Goal: Task Accomplishment & Management: Manage account settings

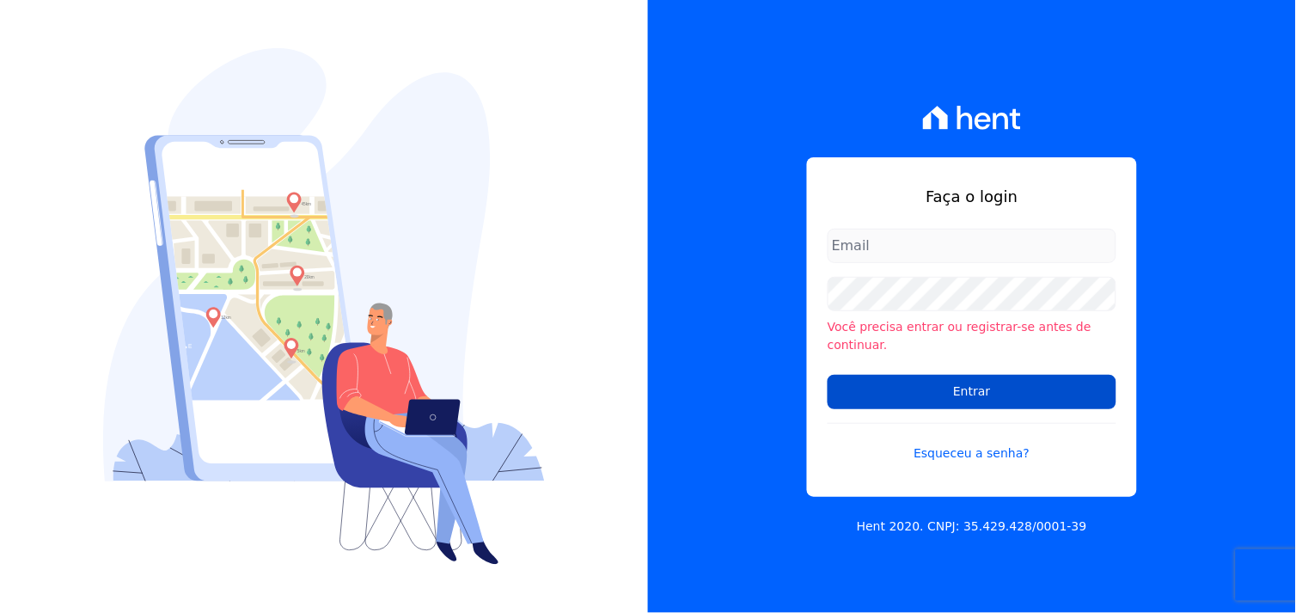
type input "[EMAIL_ADDRESS][DOMAIN_NAME]"
click at [999, 380] on input "Entrar" at bounding box center [972, 392] width 289 height 34
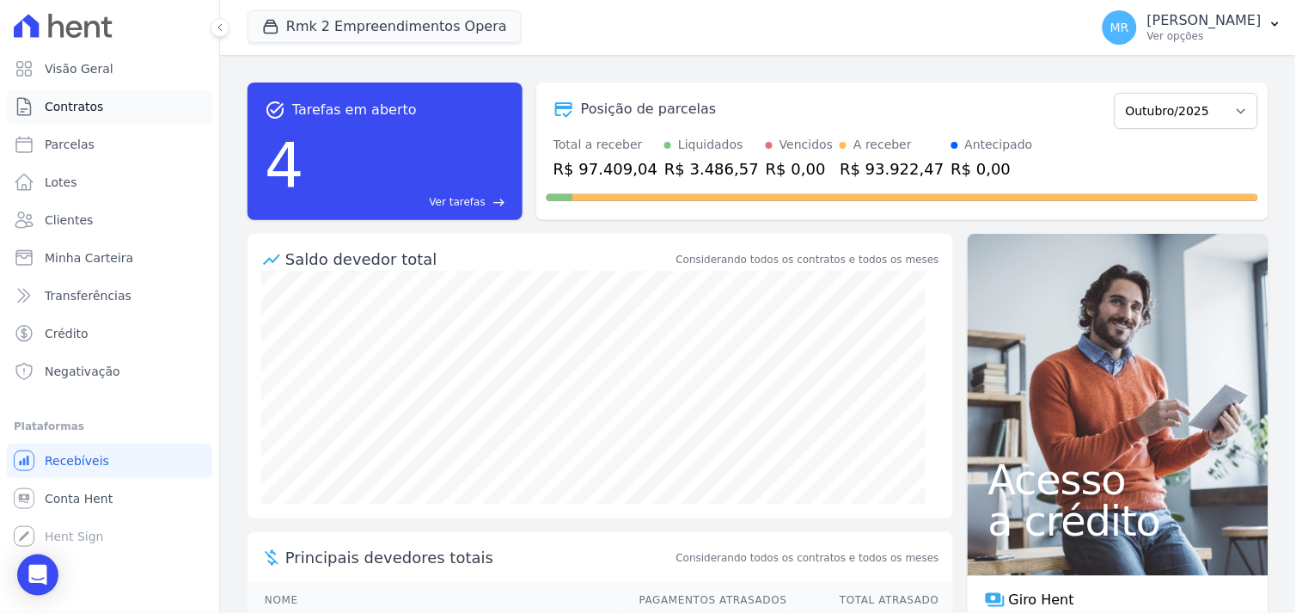
click at [71, 107] on span "Contratos" at bounding box center [74, 106] width 58 height 17
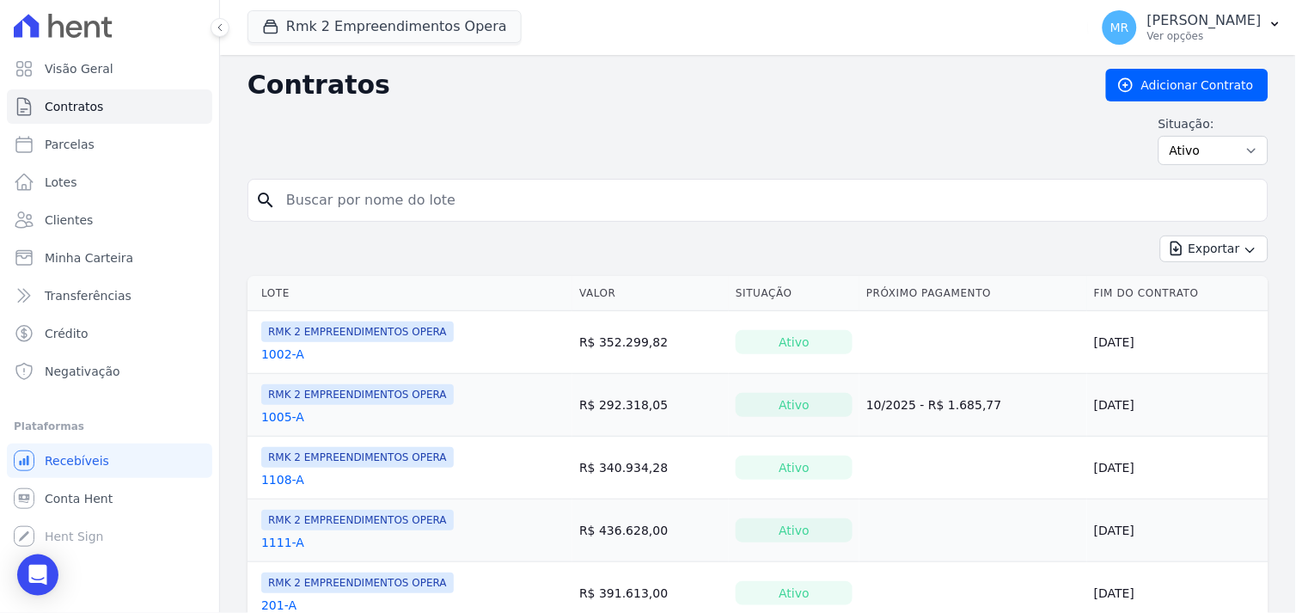
click at [310, 208] on input "search" at bounding box center [768, 200] width 985 height 34
type input "203"
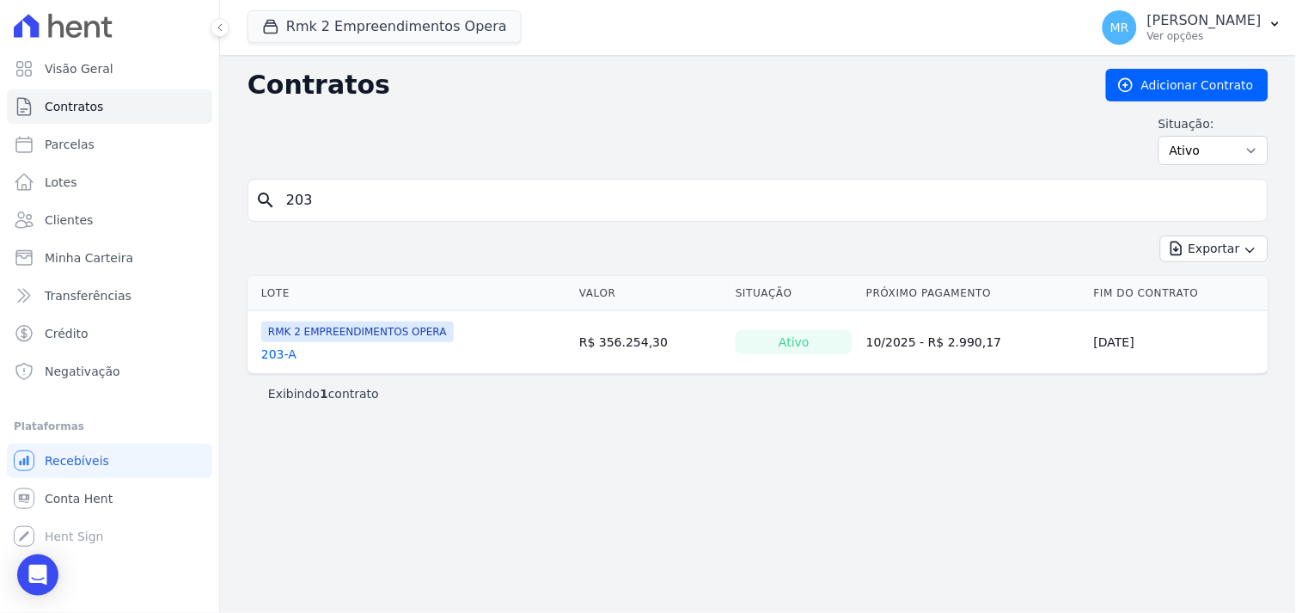
click at [279, 357] on link "203-A" at bounding box center [278, 354] width 35 height 17
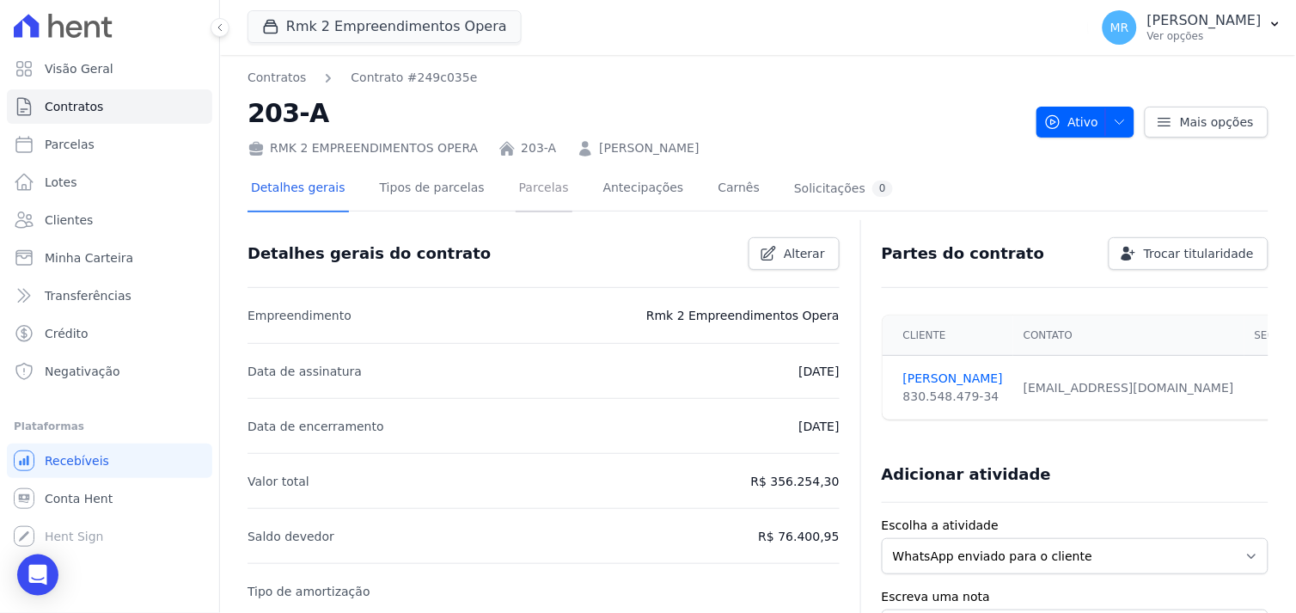
click at [520, 193] on link "Parcelas" at bounding box center [544, 190] width 57 height 46
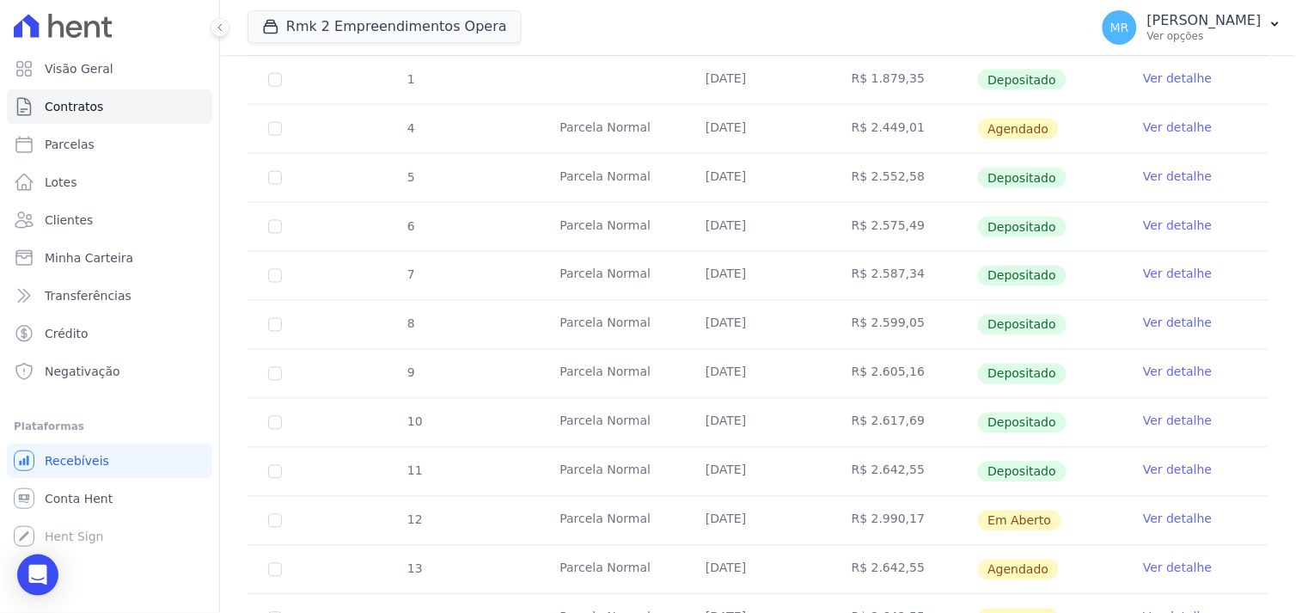
scroll to position [573, 0]
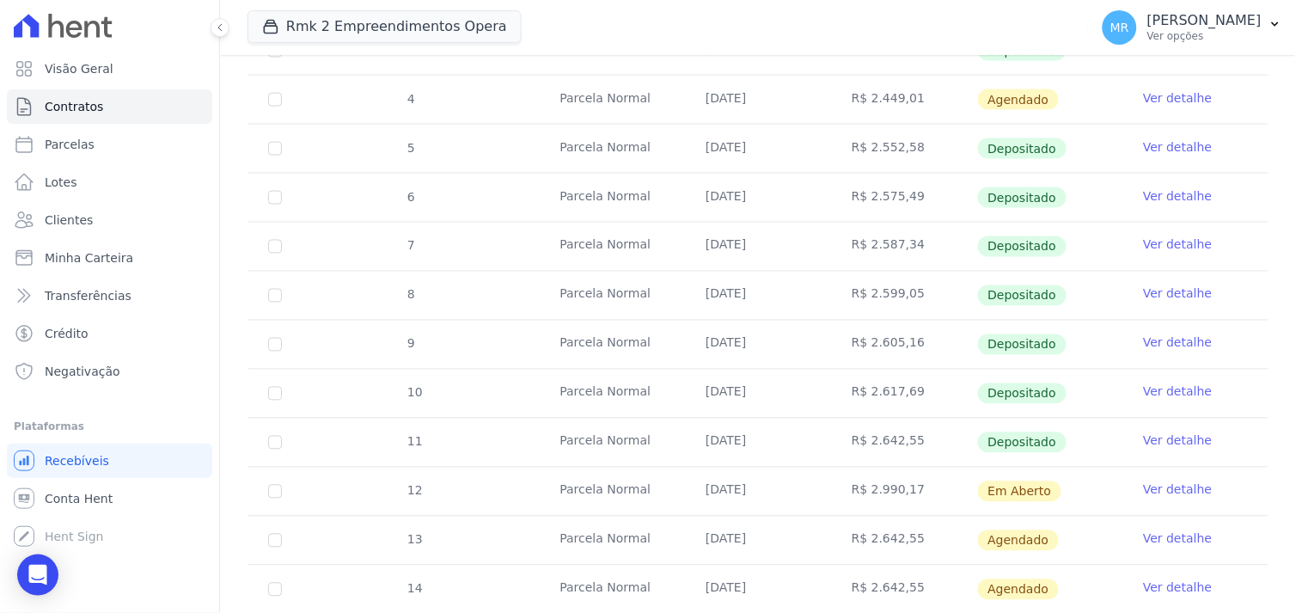
click at [882, 485] on td "R$ 2.990,17" at bounding box center [904, 492] width 146 height 48
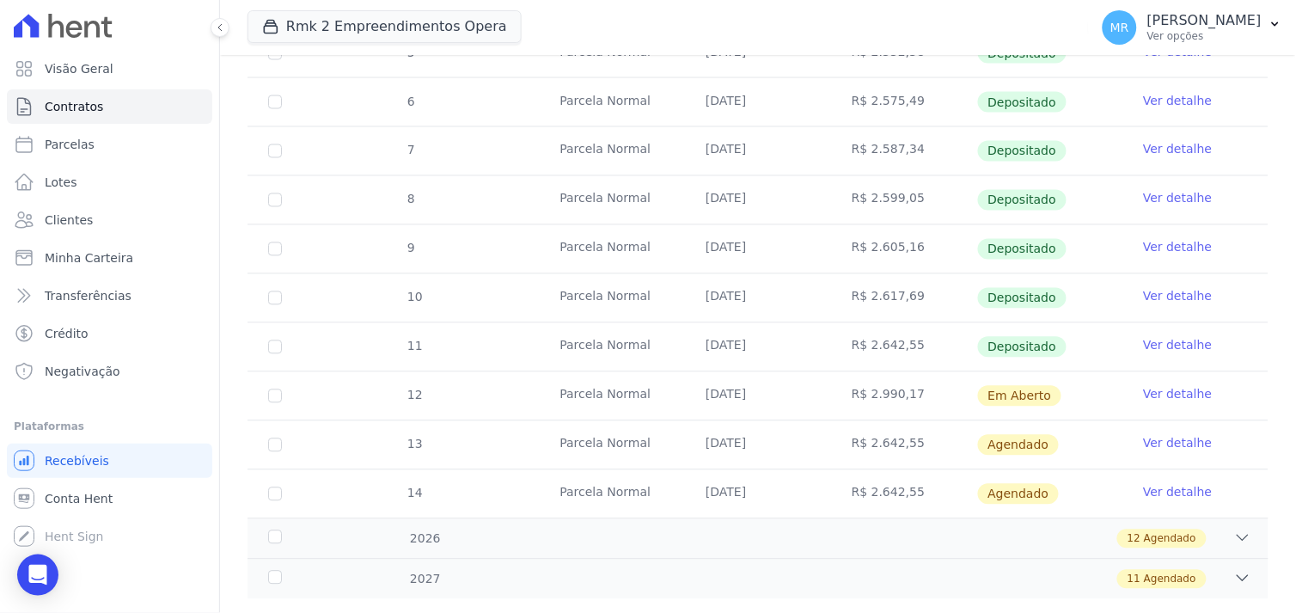
click at [1156, 393] on link "Ver detalhe" at bounding box center [1177, 394] width 69 height 17
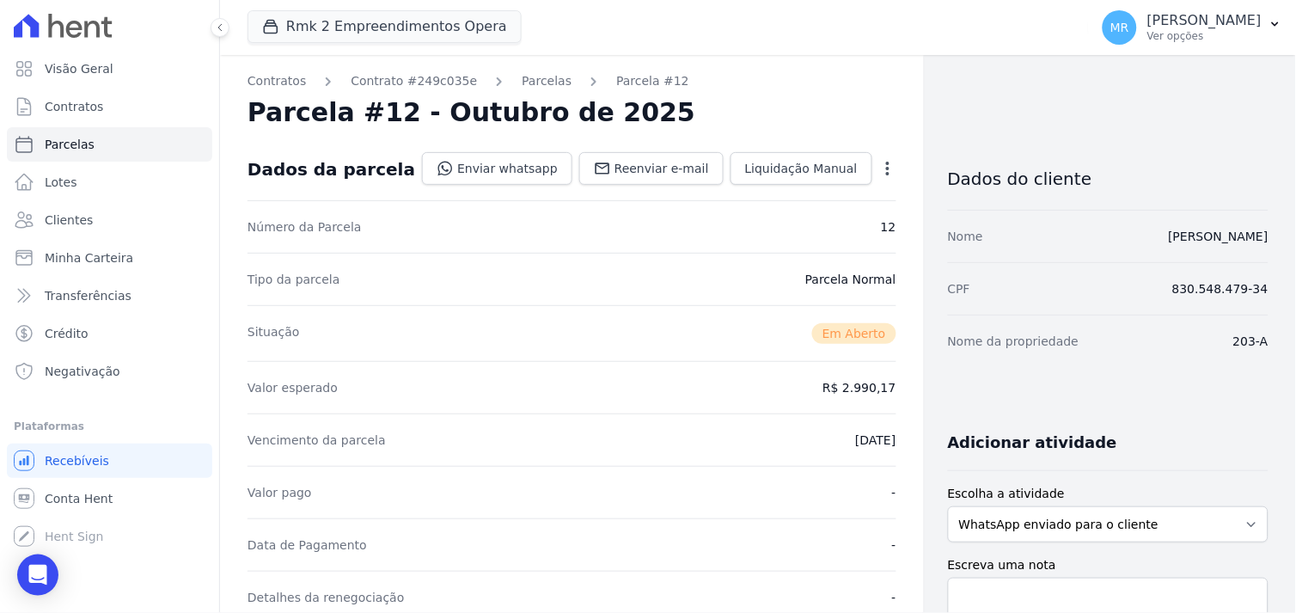
click at [873, 156] on div "Open options Alterar Cancelar Cobrança Cancelar boleto Você está prestes a canc…" at bounding box center [885, 170] width 24 height 29
click at [879, 172] on icon "button" at bounding box center [887, 168] width 17 height 17
click at [800, 227] on link "Cancelar Cobrança" at bounding box center [813, 222] width 151 height 31
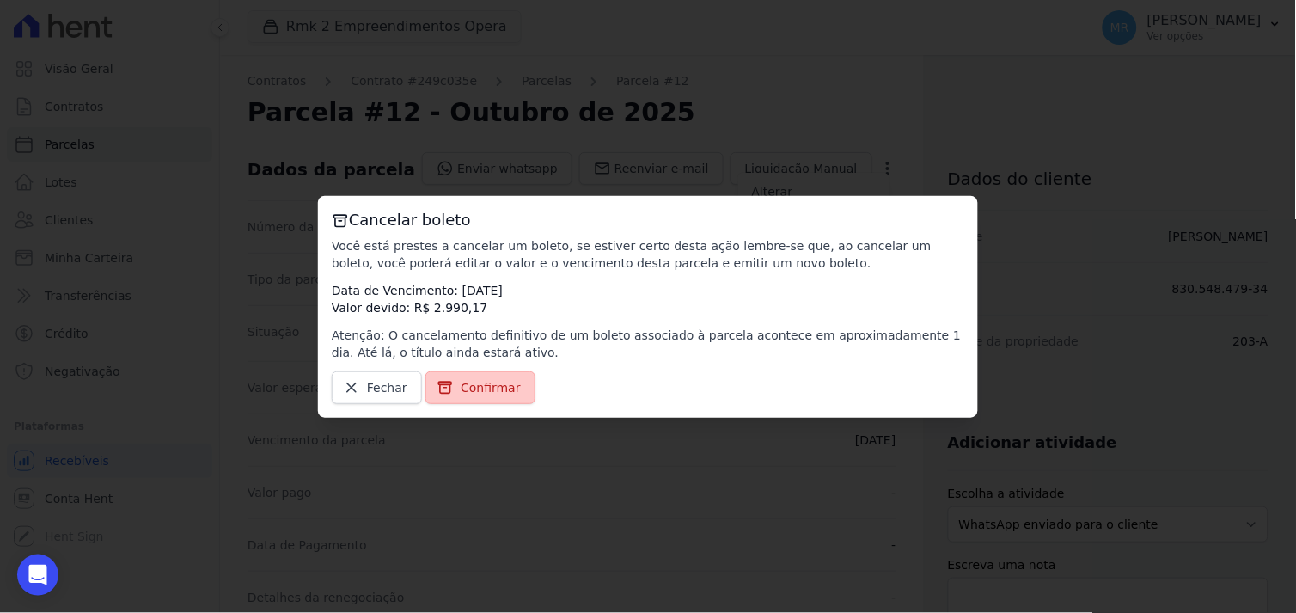
click at [509, 385] on span "Confirmar" at bounding box center [491, 387] width 60 height 17
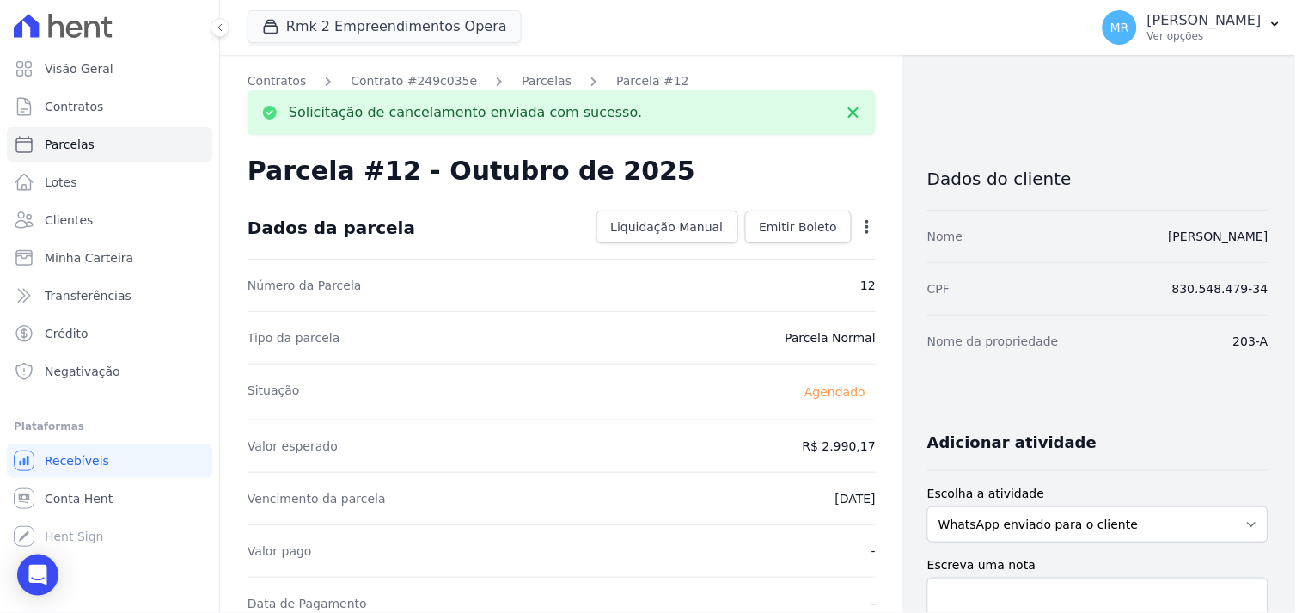
click at [859, 222] on icon "button" at bounding box center [867, 226] width 17 height 17
click at [752, 246] on link "Alterar" at bounding box center [793, 250] width 151 height 31
click at [726, 230] on link "Cancelar" at bounding box center [764, 227] width 83 height 33
click at [750, 228] on form "Confirmar alteração na cobrança A alteração da data ou valor da cobrança irá ge…" at bounding box center [562, 502] width 628 height 610
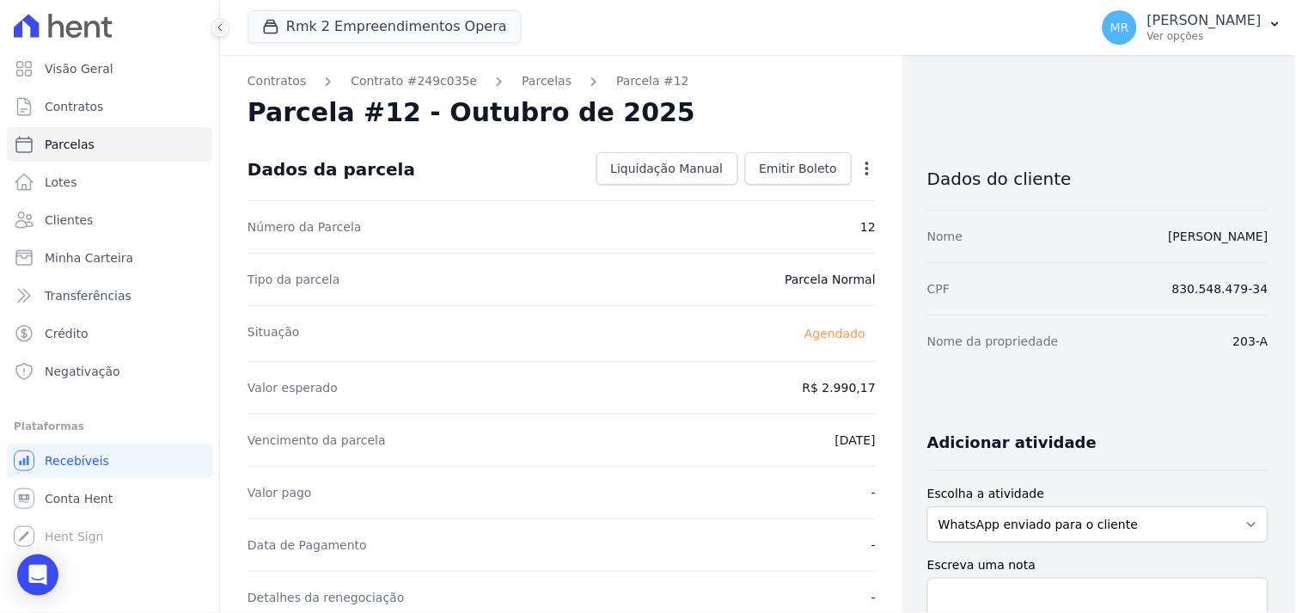
click at [862, 162] on icon "button" at bounding box center [867, 168] width 17 height 17
click at [749, 226] on link "Antecipar" at bounding box center [793, 222] width 151 height 31
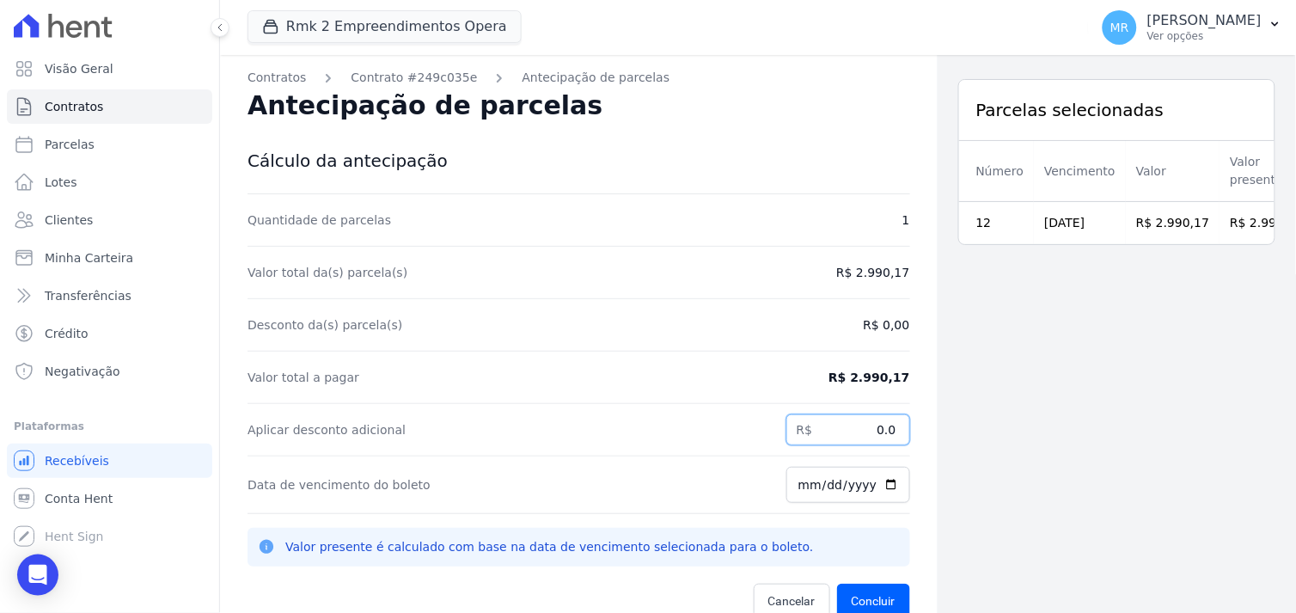
drag, startPoint x: 809, startPoint y: 423, endPoint x: 913, endPoint y: 430, distance: 104.3
click at [913, 430] on div "Contratos Contrato #249c035e Antecipação de parcelas Antecipação de parcelas Cá…" at bounding box center [579, 361] width 718 height 613
type input "464.76"
type input "2025-10-10"
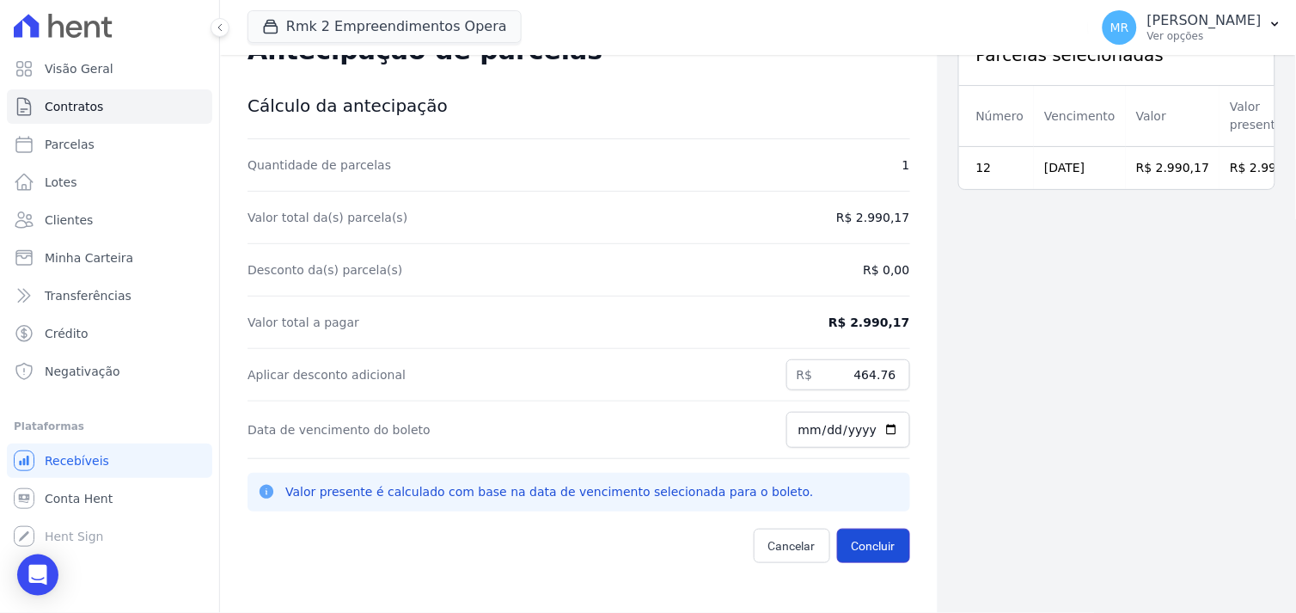
click at [851, 546] on button "Concluir" at bounding box center [873, 546] width 73 height 34
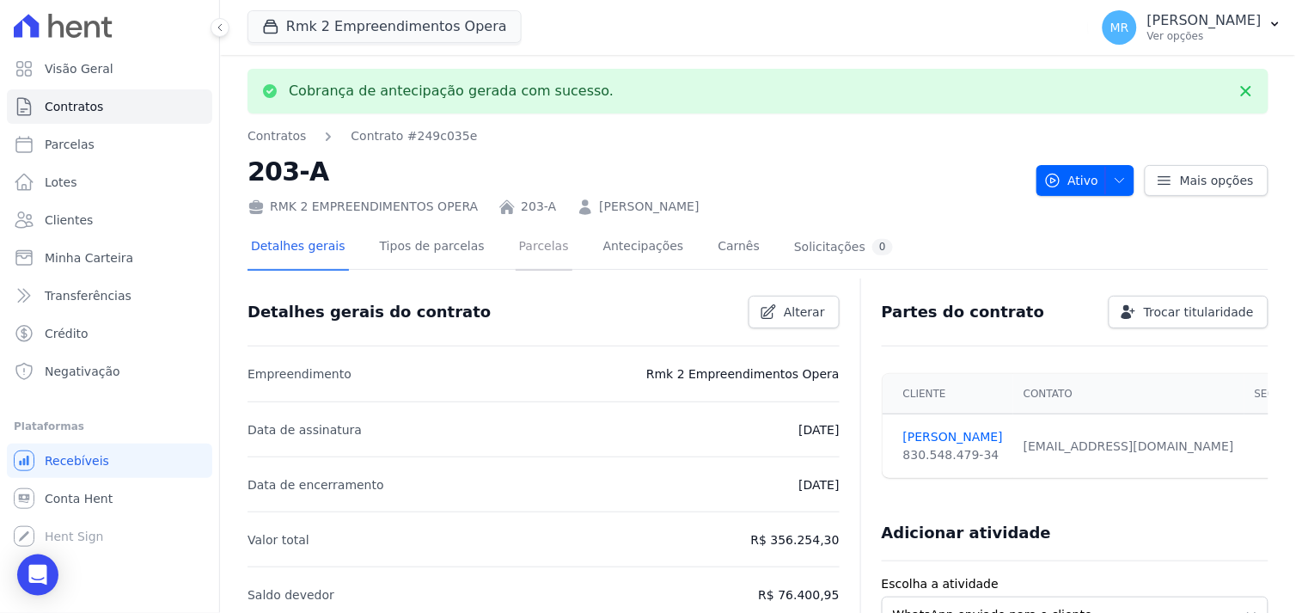
click at [516, 246] on link "Parcelas" at bounding box center [544, 248] width 57 height 46
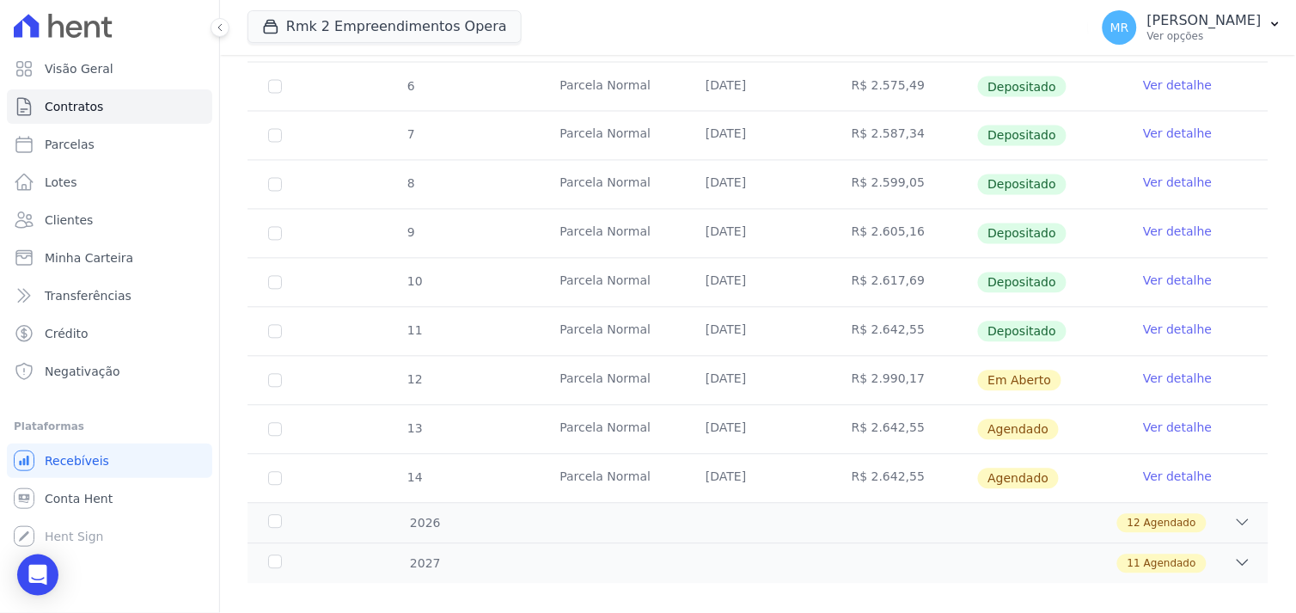
scroll to position [706, 0]
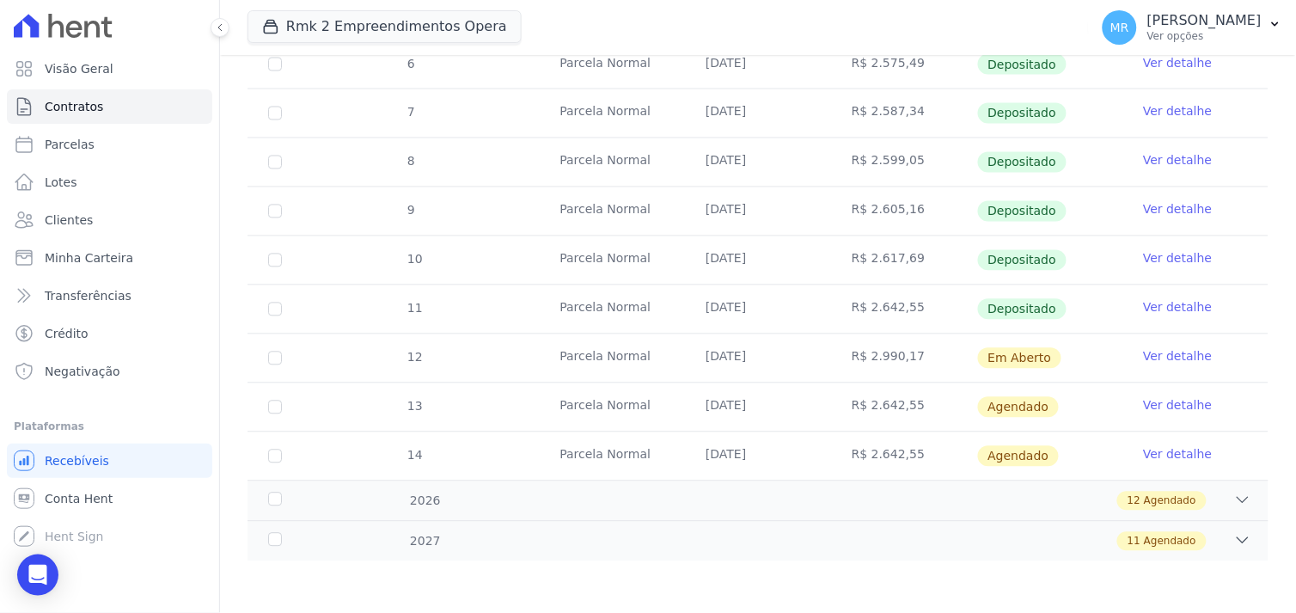
click at [1149, 361] on link "Ver detalhe" at bounding box center [1177, 356] width 69 height 17
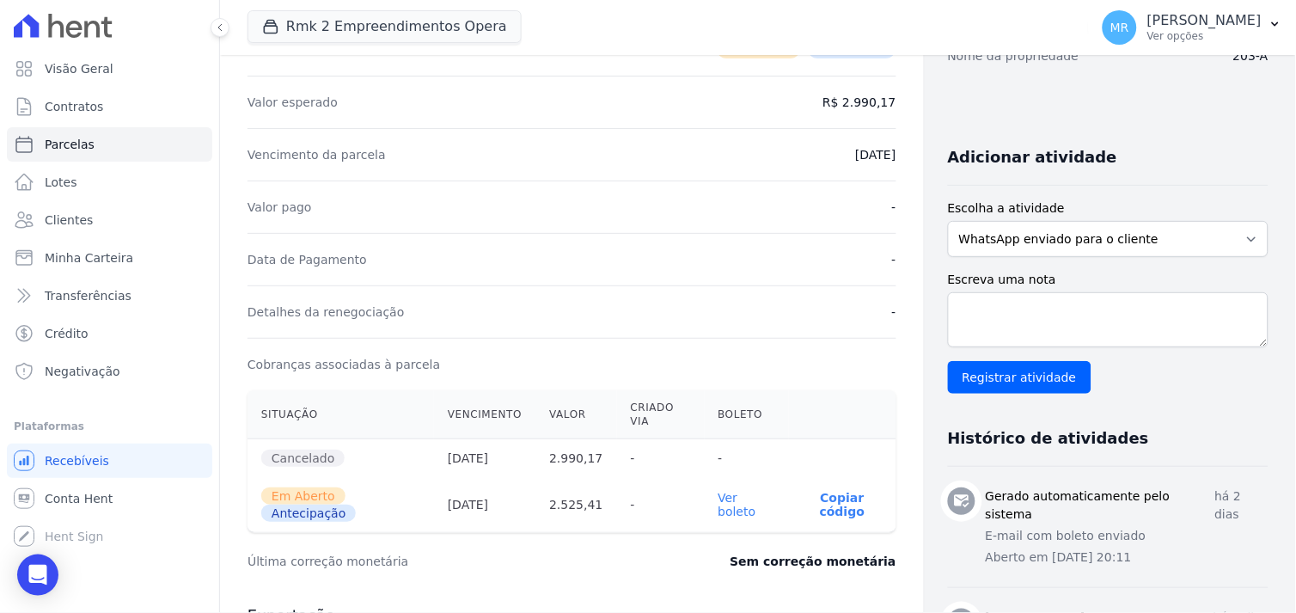
scroll to position [286, 0]
click at [719, 502] on link "Ver boleto" at bounding box center [738, 504] width 38 height 28
